Goal: Information Seeking & Learning: Learn about a topic

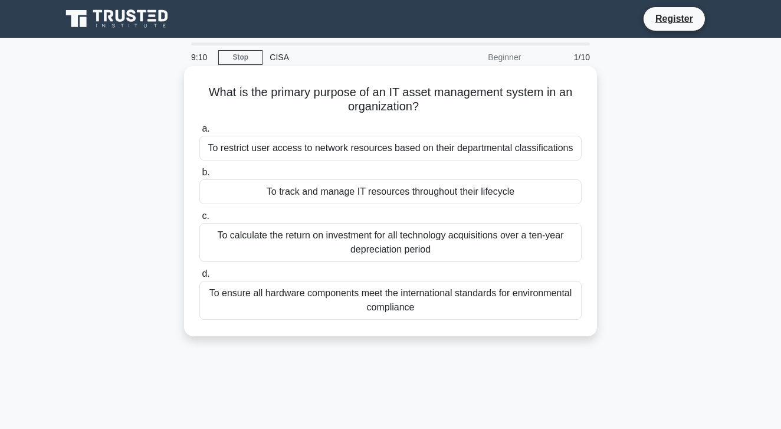
click at [227, 193] on div "To track and manage IT resources throughout their lifecycle" at bounding box center [390, 191] width 382 height 25
click at [199, 176] on input "b. To track and manage IT resources throughout their lifecycle" at bounding box center [199, 173] width 0 height 8
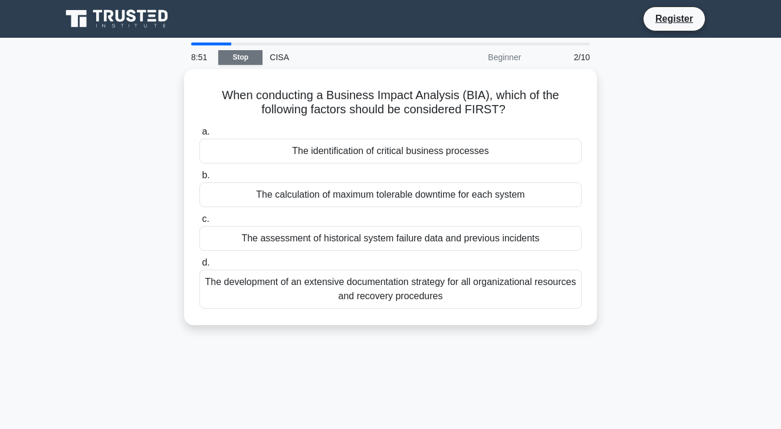
click at [241, 55] on link "Stop" at bounding box center [240, 57] width 44 height 15
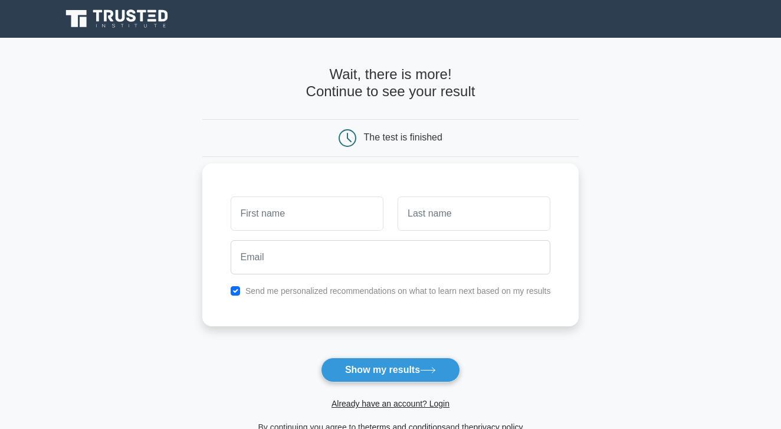
click at [248, 214] on input "text" at bounding box center [307, 213] width 153 height 34
type input "samsom"
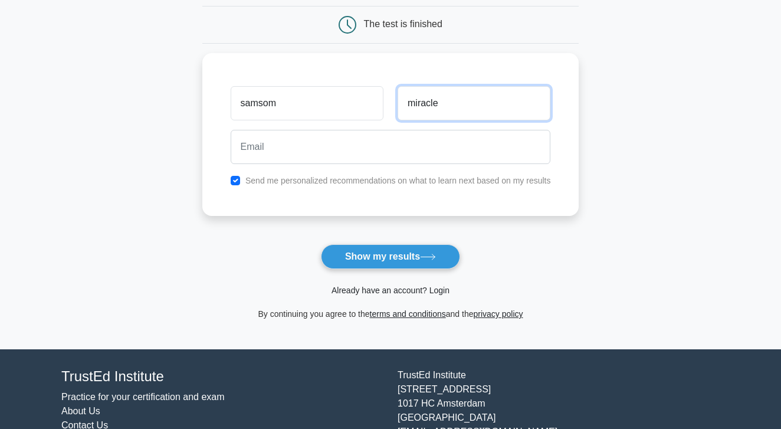
scroll to position [104, 0]
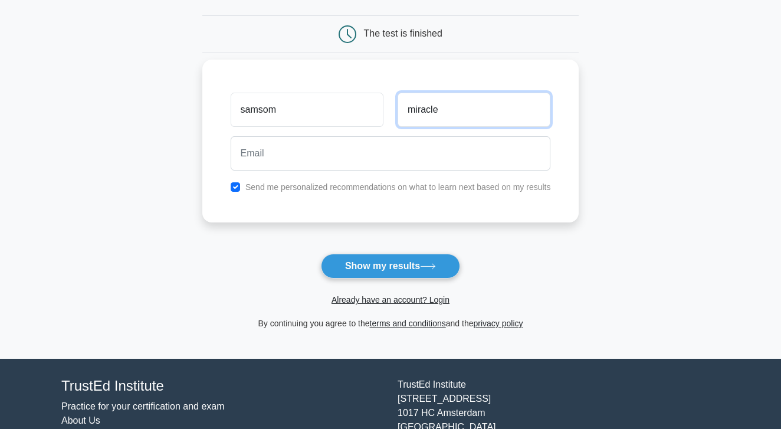
type input "miracle"
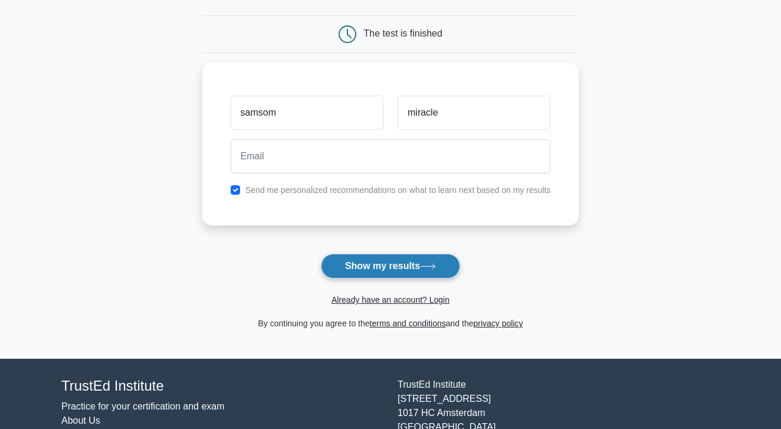
click at [365, 258] on button "Show my results" at bounding box center [390, 266] width 139 height 25
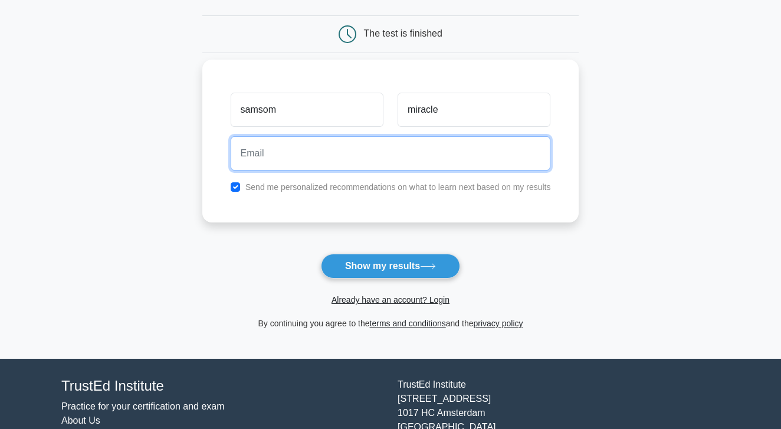
click at [238, 153] on input "email" at bounding box center [391, 153] width 320 height 34
click at [390, 266] on button "Show my results" at bounding box center [390, 266] width 139 height 25
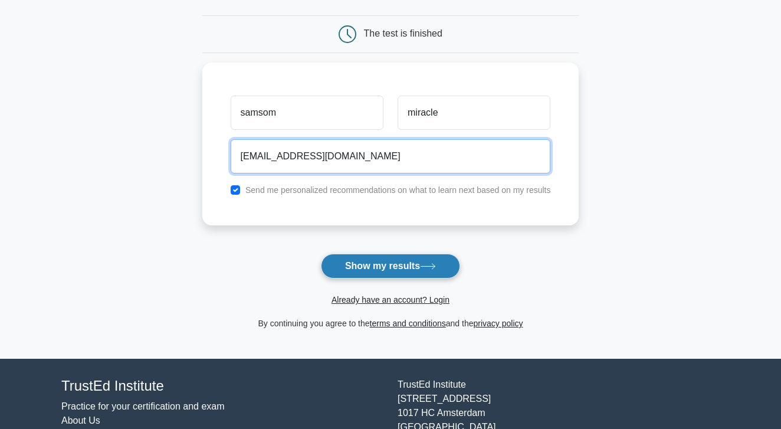
type input "23miracl@gmail.com"
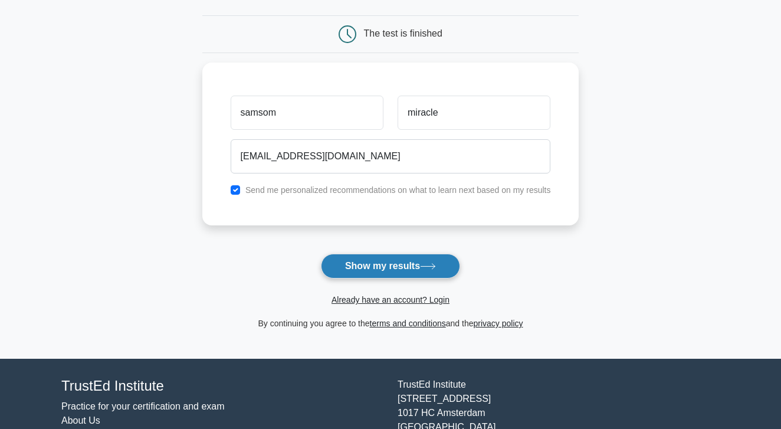
click at [355, 266] on button "Show my results" at bounding box center [390, 266] width 139 height 25
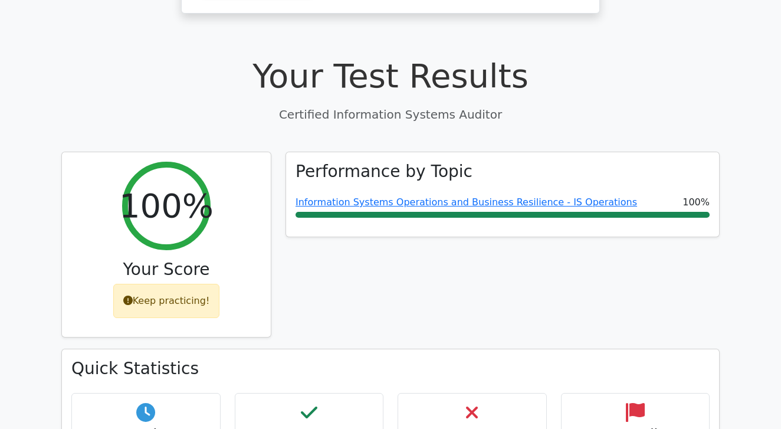
scroll to position [330, 0]
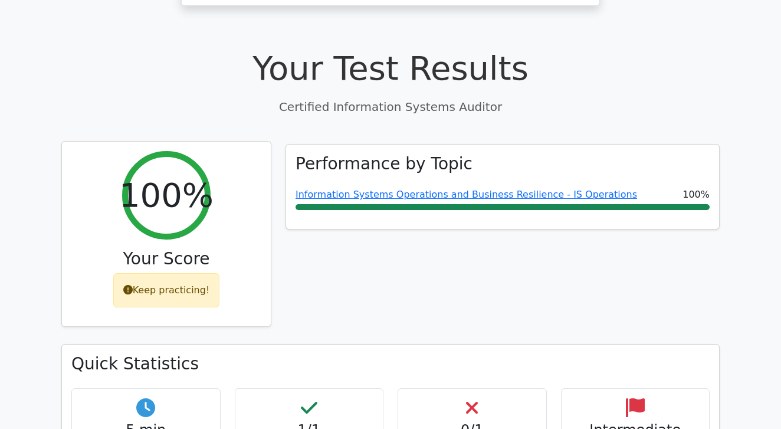
click at [186, 273] on div "Keep practicing!" at bounding box center [166, 290] width 107 height 34
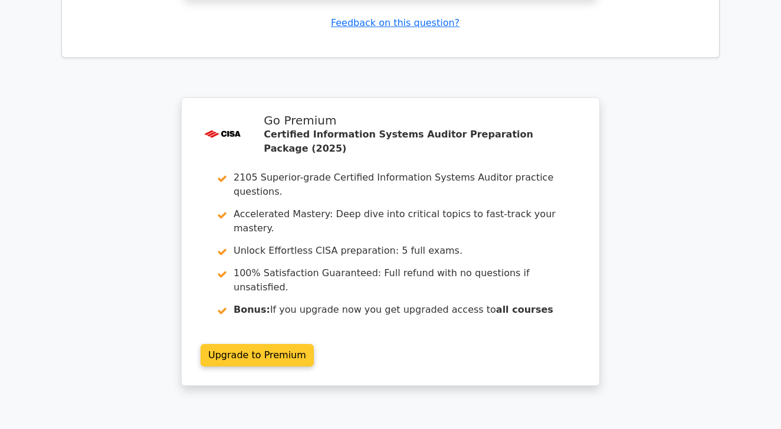
scroll to position [1456, 0]
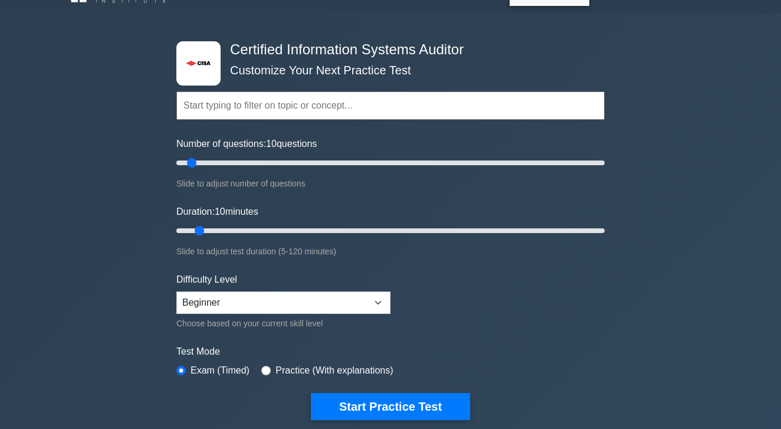
scroll to position [25, 0]
click at [192, 109] on input "text" at bounding box center [390, 105] width 428 height 28
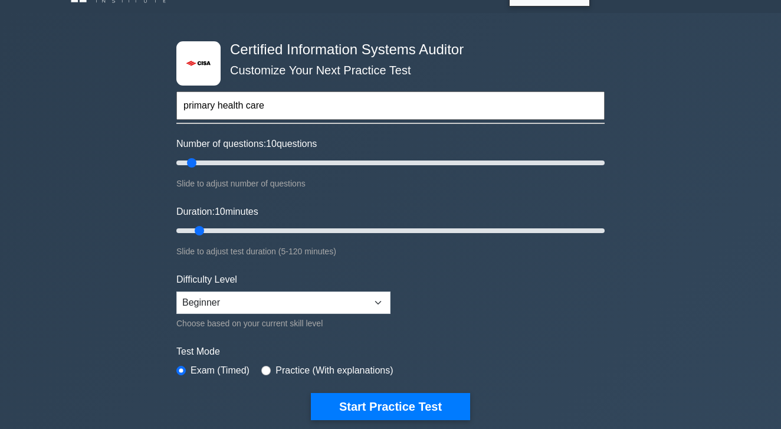
click at [279, 110] on input "primary health care" at bounding box center [390, 105] width 428 height 28
type input "primary health care"
type input "60"
click at [297, 158] on input "Number of questions: 60 questions" at bounding box center [390, 163] width 428 height 14
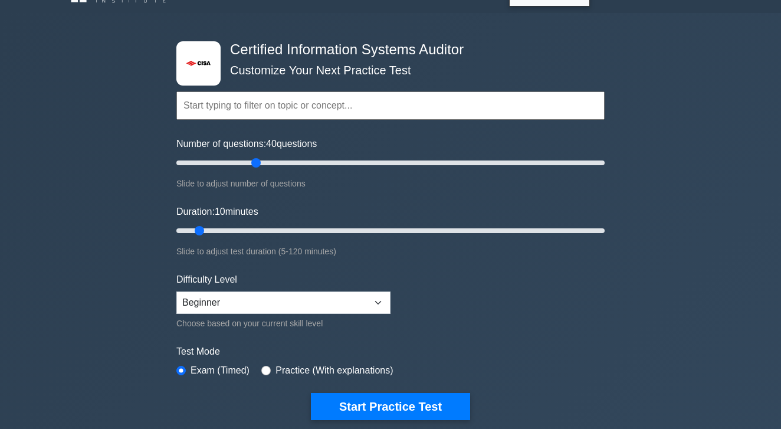
click at [256, 159] on input "Number of questions: 40 questions" at bounding box center [390, 163] width 428 height 14
click at [241, 161] on input "Number of questions: 35 questions" at bounding box center [390, 163] width 428 height 14
type input "30"
click at [233, 160] on input "Number of questions: 30 questions" at bounding box center [390, 163] width 428 height 14
type input "20"
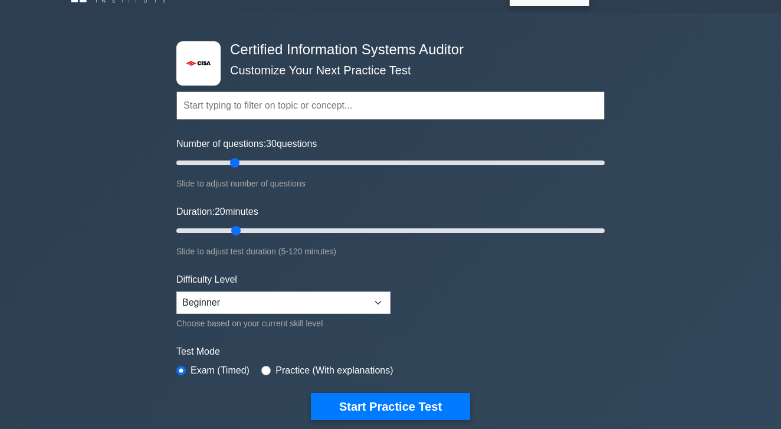
click at [244, 227] on input "Duration: 20 minutes" at bounding box center [390, 231] width 428 height 14
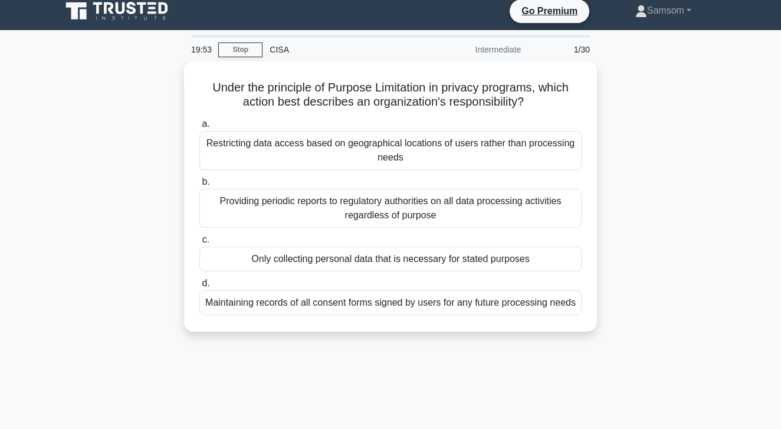
scroll to position [2, 0]
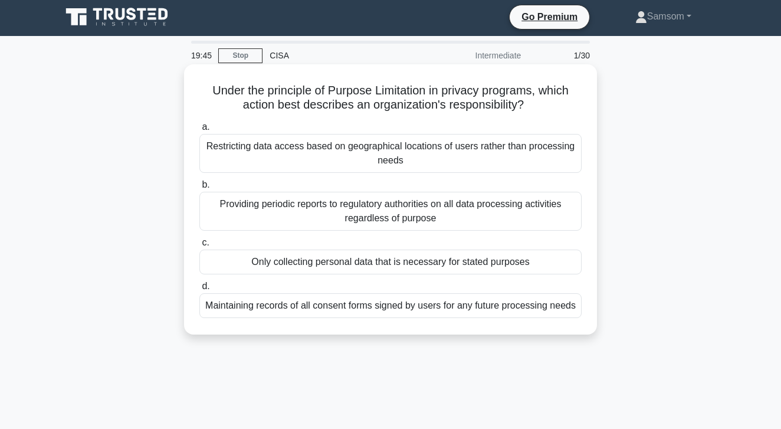
click at [274, 268] on div "Only collecting personal data that is necessary for stated purposes" at bounding box center [390, 262] width 382 height 25
click at [199, 247] on input "c. Only collecting personal data that is necessary for stated purposes" at bounding box center [199, 243] width 0 height 8
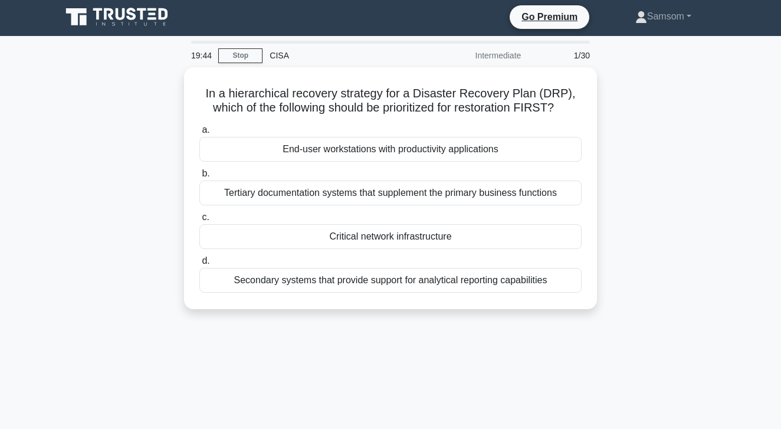
scroll to position [0, 0]
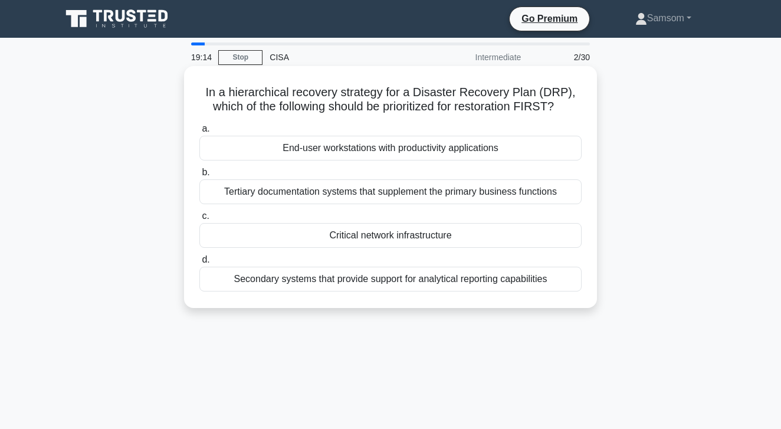
click at [273, 189] on div "Tertiary documentation systems that supplement the primary business functions" at bounding box center [390, 191] width 382 height 25
click at [199, 176] on input "b. Tertiary documentation systems that supplement the primary business functions" at bounding box center [199, 173] width 0 height 8
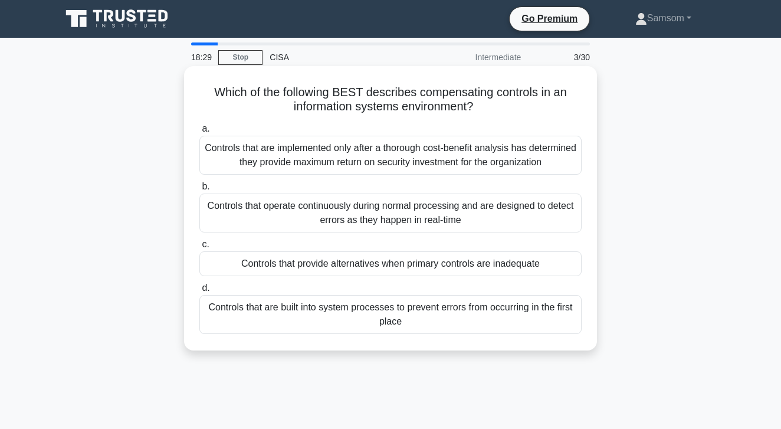
click at [276, 146] on div "Controls that are implemented only after a thorough cost-benefit analysis has d…" at bounding box center [390, 155] width 382 height 39
click at [199, 133] on input "a. Controls that are implemented only after a thorough cost-benefit analysis ha…" at bounding box center [199, 129] width 0 height 8
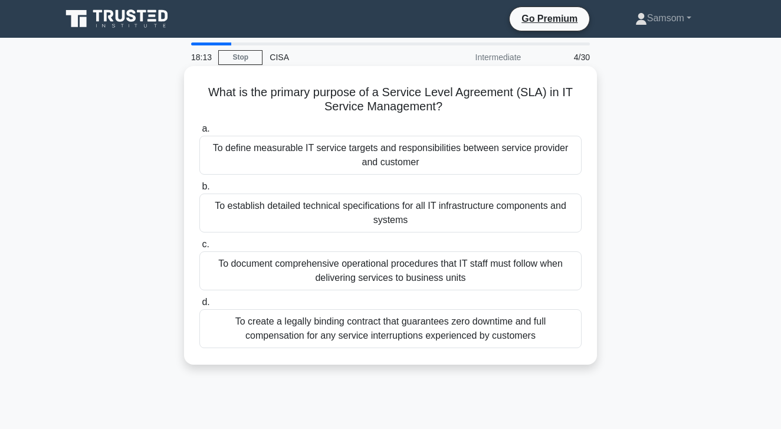
click at [248, 272] on div "To document comprehensive operational procedures that IT staff must follow when…" at bounding box center [390, 270] width 382 height 39
click at [199, 248] on input "c. To document comprehensive operational procedures that IT staff must follow w…" at bounding box center [199, 245] width 0 height 8
